Goal: Transaction & Acquisition: Download file/media

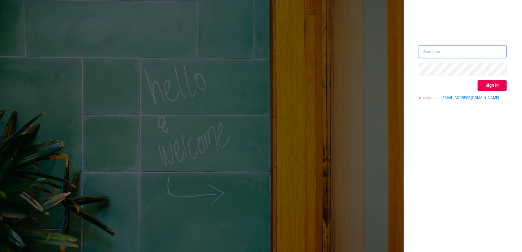
click at [446, 53] on input "text" at bounding box center [463, 51] width 88 height 13
type input "[EMAIL_ADDRESS][DOMAIN_NAME]"
click at [501, 87] on button "Sign in" at bounding box center [492, 85] width 29 height 11
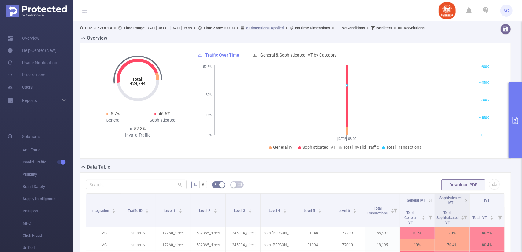
click at [519, 97] on button "primary" at bounding box center [514, 121] width 13 height 76
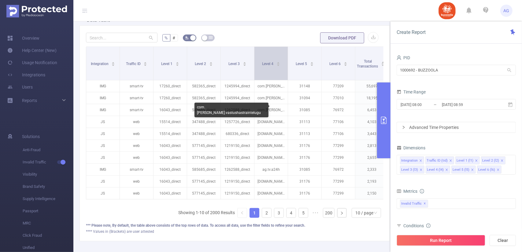
scroll to position [92, 0]
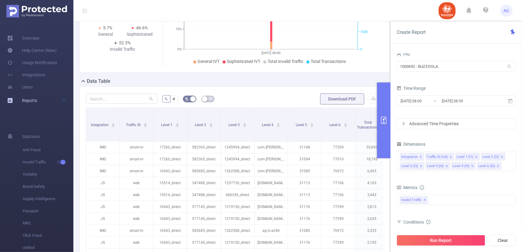
click at [35, 100] on span "Reports" at bounding box center [29, 100] width 15 height 5
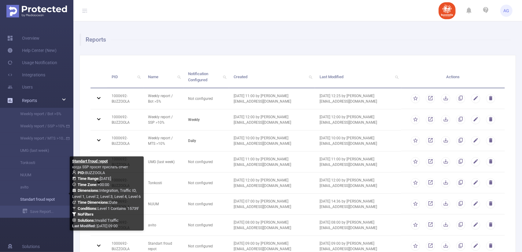
click at [41, 203] on link "Standart froud repot" at bounding box center [39, 200] width 54 height 12
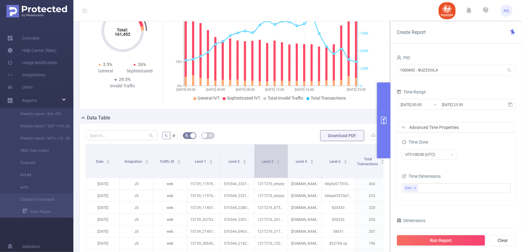
scroll to position [61, 0]
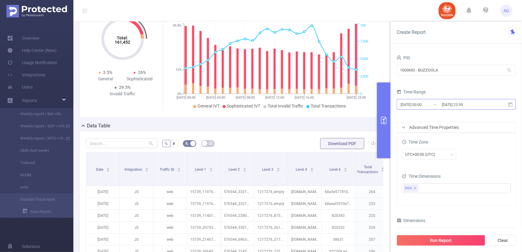
click at [447, 105] on input "[DATE] 23:59" at bounding box center [466, 105] width 50 height 8
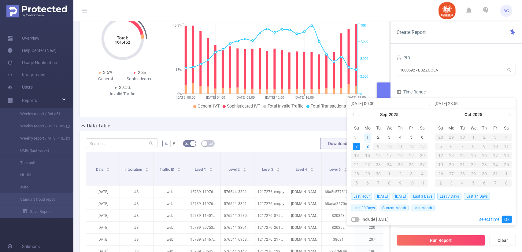
click at [368, 138] on div "1" at bounding box center [367, 137] width 7 height 7
click at [358, 146] on div "7" at bounding box center [356, 146] width 7 height 7
type input "[DATE] 00:00"
click at [508, 218] on link "Ok" at bounding box center [507, 219] width 10 height 7
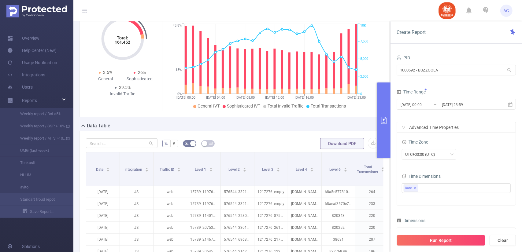
click at [422, 128] on div "Advanced Time Properties" at bounding box center [456, 127] width 119 height 10
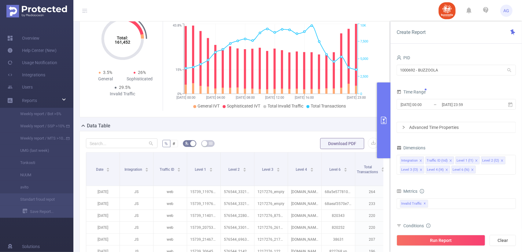
click at [422, 128] on div "Advanced Time Properties" at bounding box center [456, 127] width 119 height 10
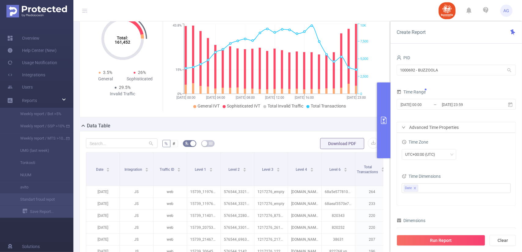
click at [422, 128] on div "Advanced Time Properties" at bounding box center [456, 127] width 119 height 10
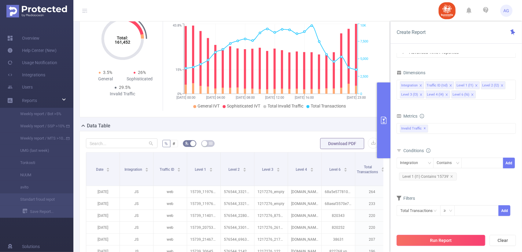
click at [445, 242] on button "Run Report" at bounding box center [440, 240] width 89 height 11
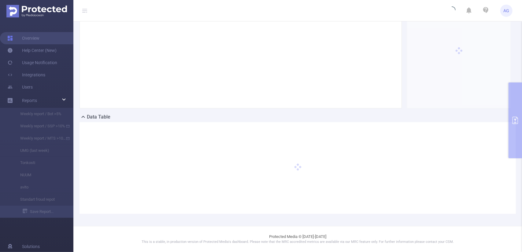
scroll to position [55, 0]
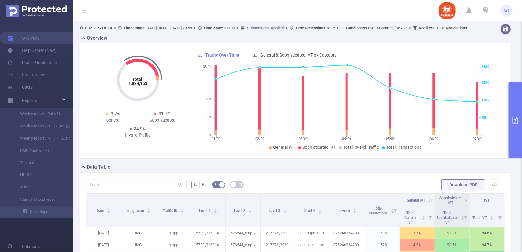
click at [517, 116] on button "primary" at bounding box center [514, 121] width 13 height 76
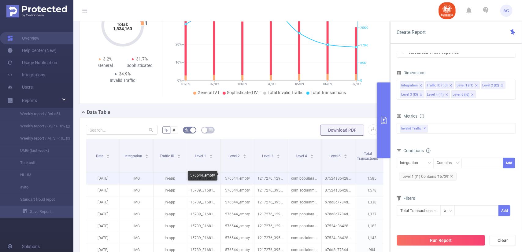
scroll to position [61, 0]
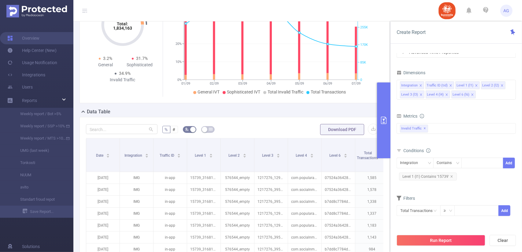
click at [275, 113] on div "Data Table" at bounding box center [236, 112] width 315 height 9
click at [386, 123] on icon "primary" at bounding box center [383, 120] width 7 height 7
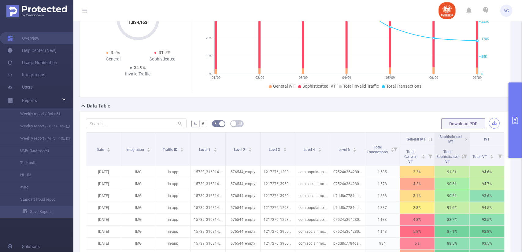
click at [490, 129] on button "button" at bounding box center [494, 123] width 11 height 11
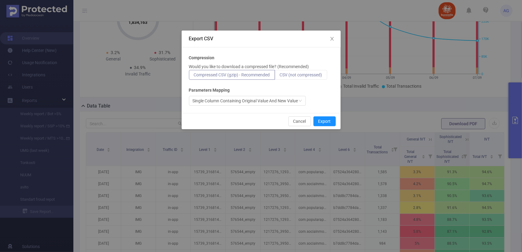
click at [301, 76] on span "CSV (not compressed)" at bounding box center [301, 74] width 42 height 5
click at [280, 76] on input "CSV (not compressed)" at bounding box center [280, 76] width 0 height 0
click at [326, 123] on button "Export" at bounding box center [324, 121] width 22 height 10
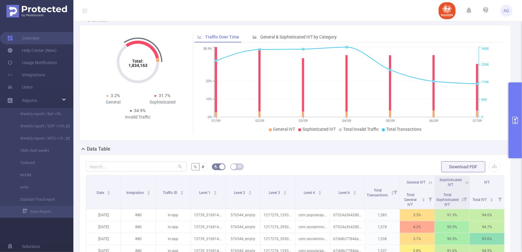
scroll to position [31, 0]
